Goal: Task Accomplishment & Management: Use online tool/utility

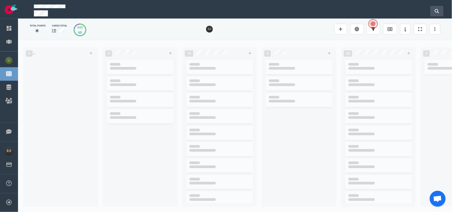
click at [441, 7] on button at bounding box center [436, 11] width 13 height 11
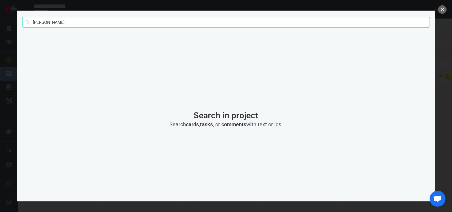
type input "[PERSON_NAME]"
click button "Search" at bounding box center [0, 0] width 0 height 0
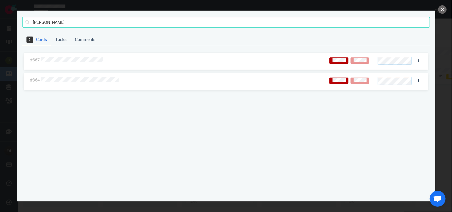
click at [78, 62] on div at bounding box center [181, 60] width 281 height 7
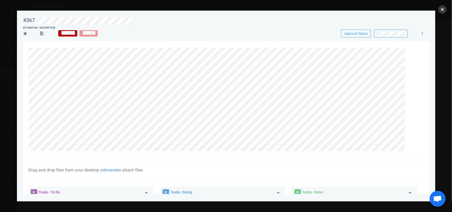
click at [445, 8] on button "close" at bounding box center [442, 9] width 8 height 8
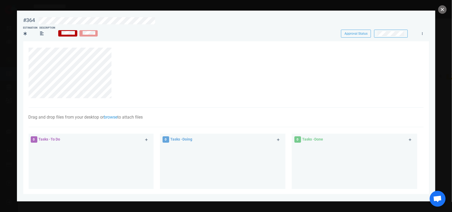
click at [440, 10] on button "close" at bounding box center [442, 9] width 8 height 8
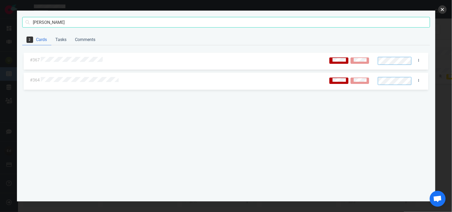
click at [440, 7] on button "close" at bounding box center [442, 9] width 8 height 8
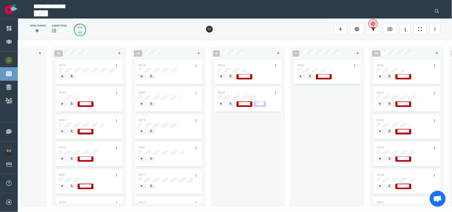
scroll to position [0, 764]
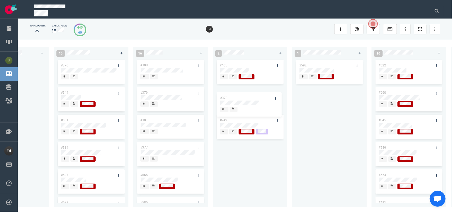
drag, startPoint x: 160, startPoint y: 61, endPoint x: 240, endPoint y: 94, distance: 86.0
click at [240, 94] on div "0 4 #664 #610 #663 #653 14 #661 #656 #641 #639 #634 #635 #608 #611 #602 3 #482 …" at bounding box center [235, 126] width 434 height 172
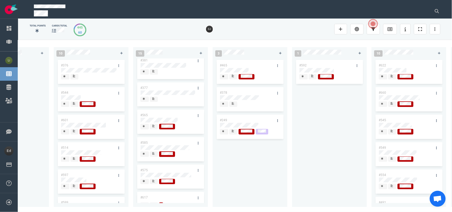
scroll to position [66, 0]
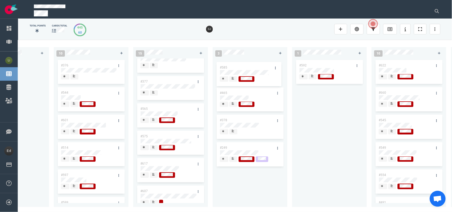
drag, startPoint x: 153, startPoint y: 137, endPoint x: 232, endPoint y: 68, distance: 105.5
click at [232, 68] on div "0 4 #664 #610 #663 #653 14 #661 #656 #641 #639 #634 #635 #608 #611 #602 3 #482 …" at bounding box center [235, 126] width 434 height 172
click at [232, 77] on icon at bounding box center [233, 76] width 2 height 2
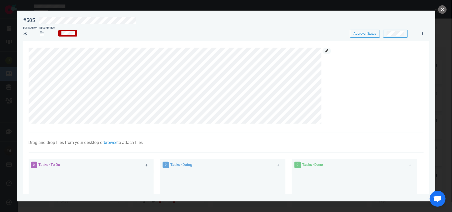
click at [327, 49] on icon at bounding box center [326, 50] width 3 height 3
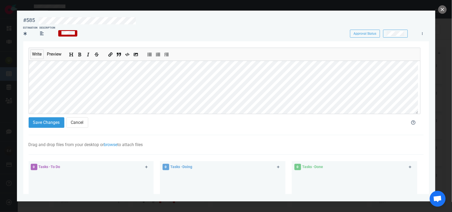
scroll to position [41, 0]
click at [49, 126] on button "Save Changes" at bounding box center [47, 122] width 36 height 11
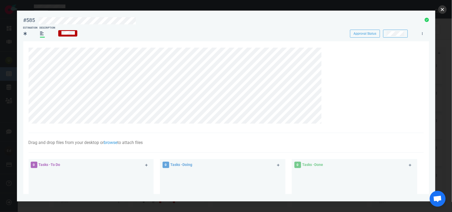
click at [443, 7] on button "close" at bounding box center [442, 9] width 8 height 8
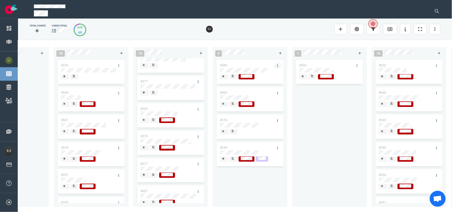
click at [276, 64] on link at bounding box center [277, 65] width 8 height 7
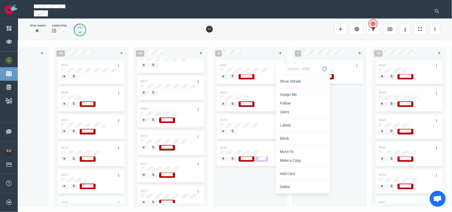
click at [233, 77] on icon at bounding box center [233, 76] width 2 height 2
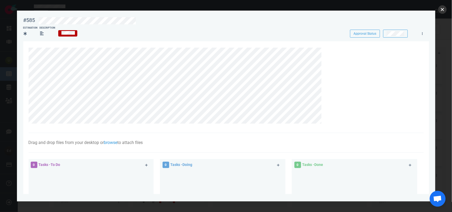
click at [442, 10] on button "close" at bounding box center [442, 9] width 8 height 8
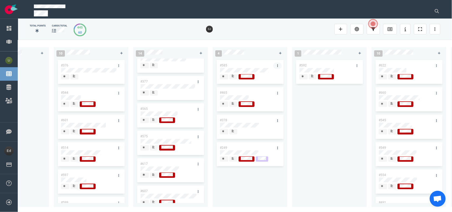
click at [276, 65] on link at bounding box center [277, 65] width 8 height 7
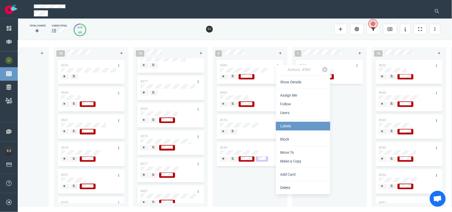
click at [285, 125] on link "Labels" at bounding box center [303, 126] width 54 height 9
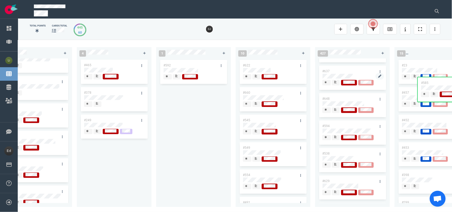
scroll to position [0, 965]
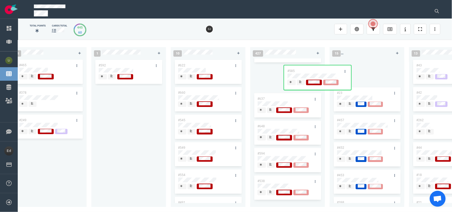
drag, startPoint x: 224, startPoint y: 67, endPoint x: 277, endPoint y: 83, distance: 55.5
click at [273, 73] on div "0 4 #664 #610 #663 #653 14 #661 #656 #641 #639 #634 #635 #608 #611 #602 3 #482 …" at bounding box center [235, 126] width 434 height 172
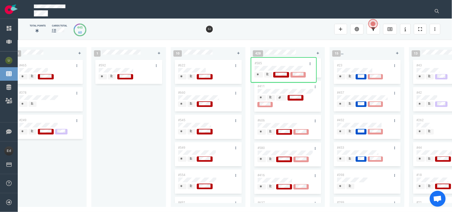
scroll to position [0, 0]
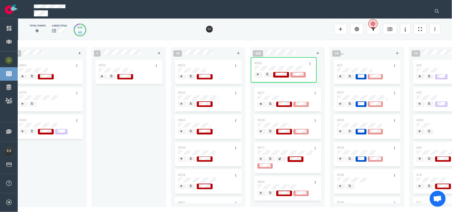
drag, startPoint x: 281, startPoint y: 105, endPoint x: 279, endPoint y: 64, distance: 41.9
click at [279, 64] on div "#631 #368 #411 #606 #580 #416 #585 #637 #648 #594 #538 #629 #515 Showing 51 car…" at bounding box center [287, 130] width 68 height 142
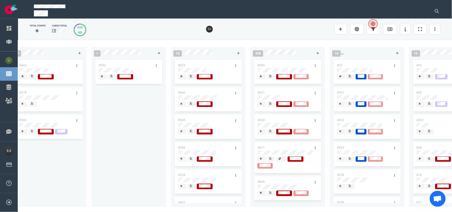
drag, startPoint x: 297, startPoint y: 209, endPoint x: 262, endPoint y: 210, distance: 35.0
click at [262, 210] on div "0 4 #664 #610 #663 #653 14 #661 #656 #641 #639 #634 #635 #608 #611 #602 3 #482 …" at bounding box center [235, 126] width 434 height 172
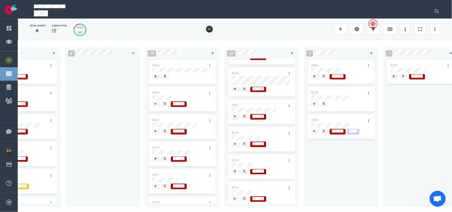
scroll to position [254, 0]
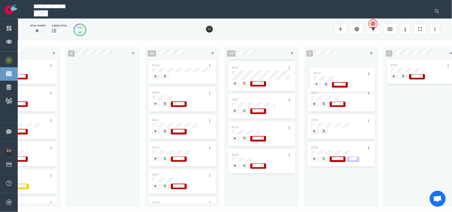
drag, startPoint x: 274, startPoint y: 186, endPoint x: 339, endPoint y: 73, distance: 129.8
click at [339, 73] on div "0 4 #664 #610 #663 #653 14 #661 #656 #641 #639 #634 #635 #608 #611 #602 3 #482 …" at bounding box center [235, 126] width 434 height 172
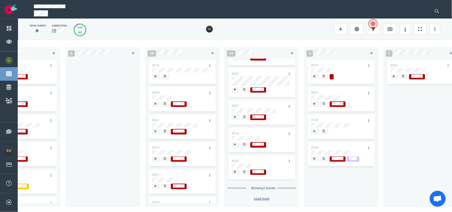
scroll to position [248, 0]
click at [324, 77] on icon at bounding box center [324, 76] width 2 height 3
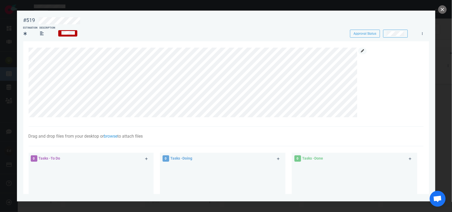
scroll to position [226, 0]
click at [362, 52] on icon at bounding box center [362, 50] width 3 height 3
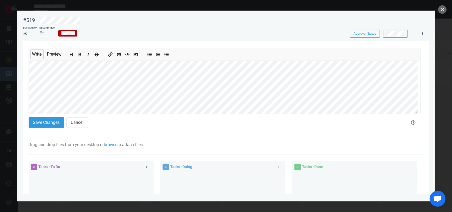
scroll to position [28, 0]
click at [45, 120] on button "Save Changes" at bounding box center [47, 122] width 36 height 11
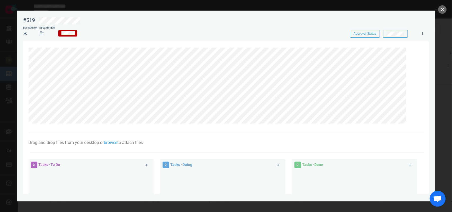
click at [440, 10] on button "close" at bounding box center [442, 9] width 8 height 8
